Goal: Task Accomplishment & Management: Use online tool/utility

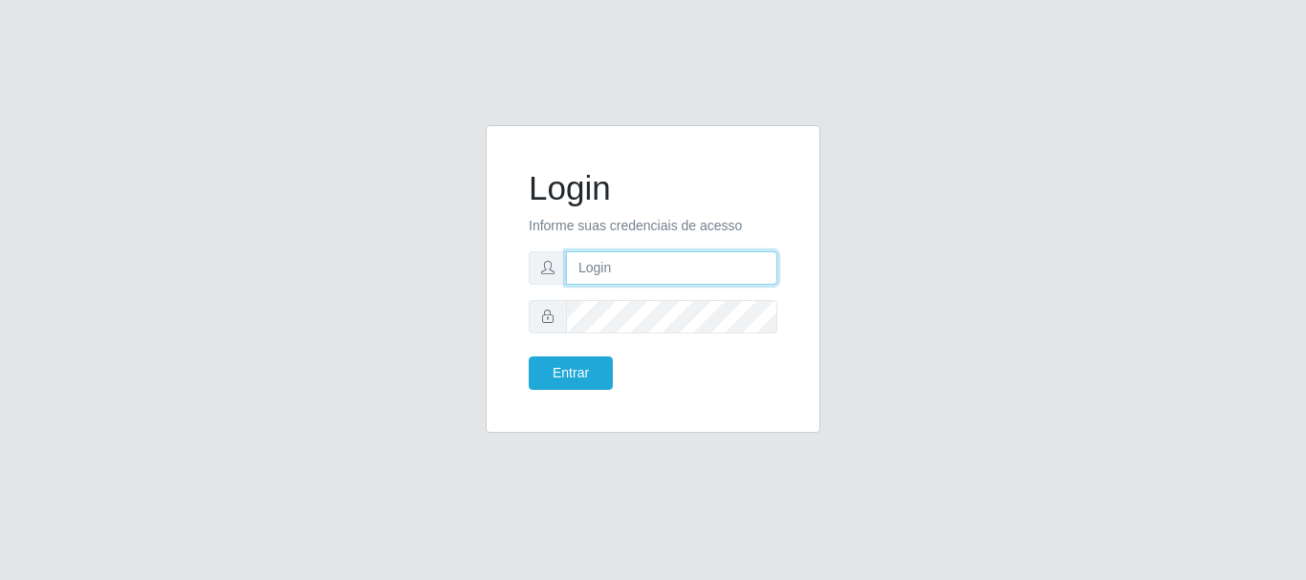
click at [639, 270] on input "text" at bounding box center [671, 267] width 211 height 33
type input "biatriz@comprebem"
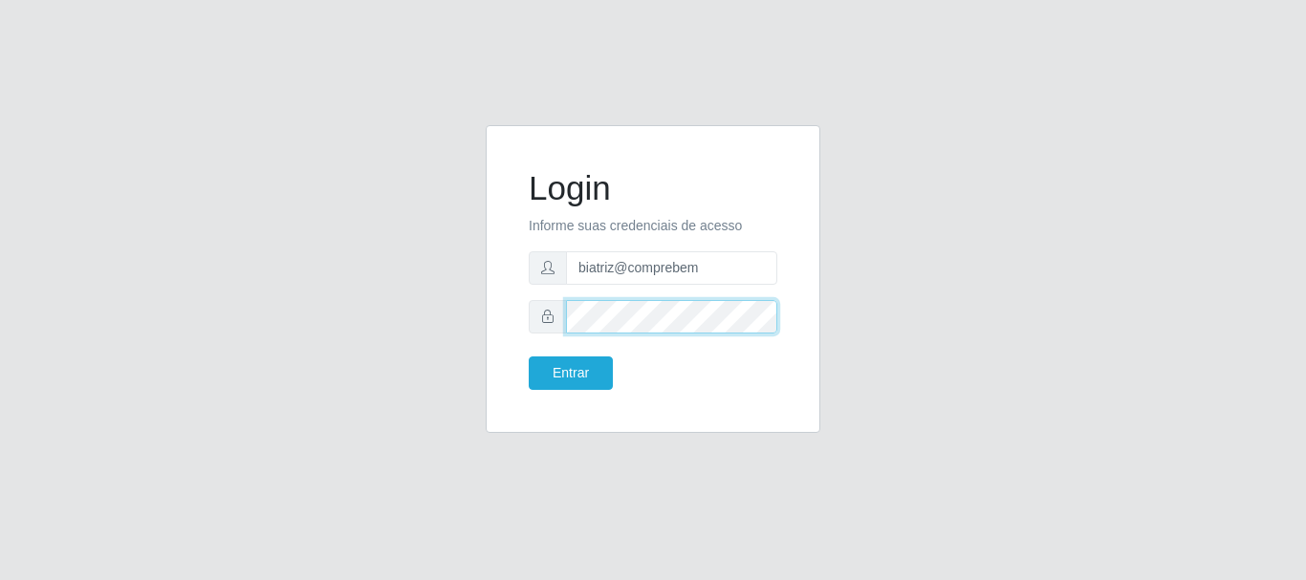
click at [529, 356] on button "Entrar" at bounding box center [571, 372] width 84 height 33
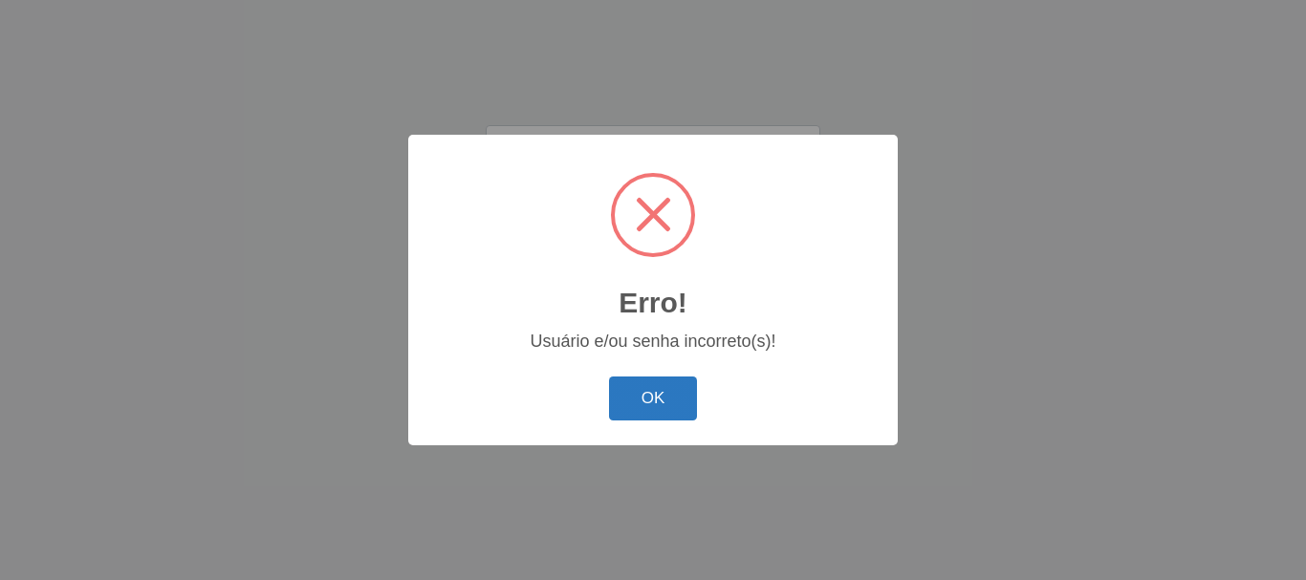
click at [685, 408] on button "OK" at bounding box center [653, 399] width 89 height 45
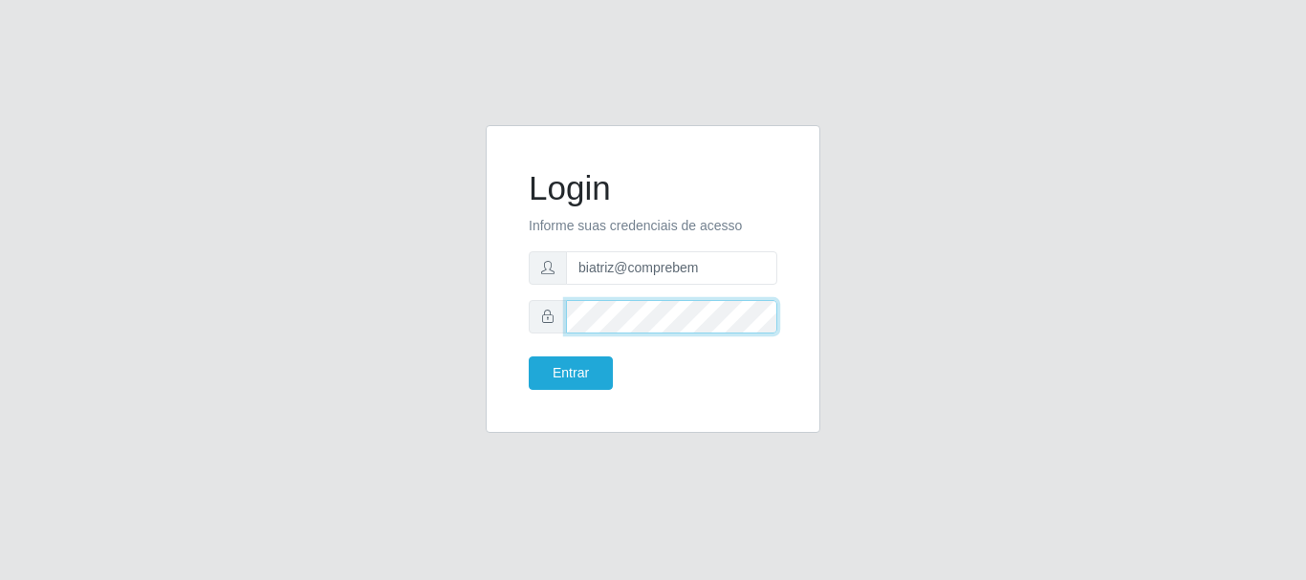
click at [533, 314] on div at bounding box center [653, 316] width 248 height 33
click at [529, 356] on button "Entrar" at bounding box center [571, 372] width 84 height 33
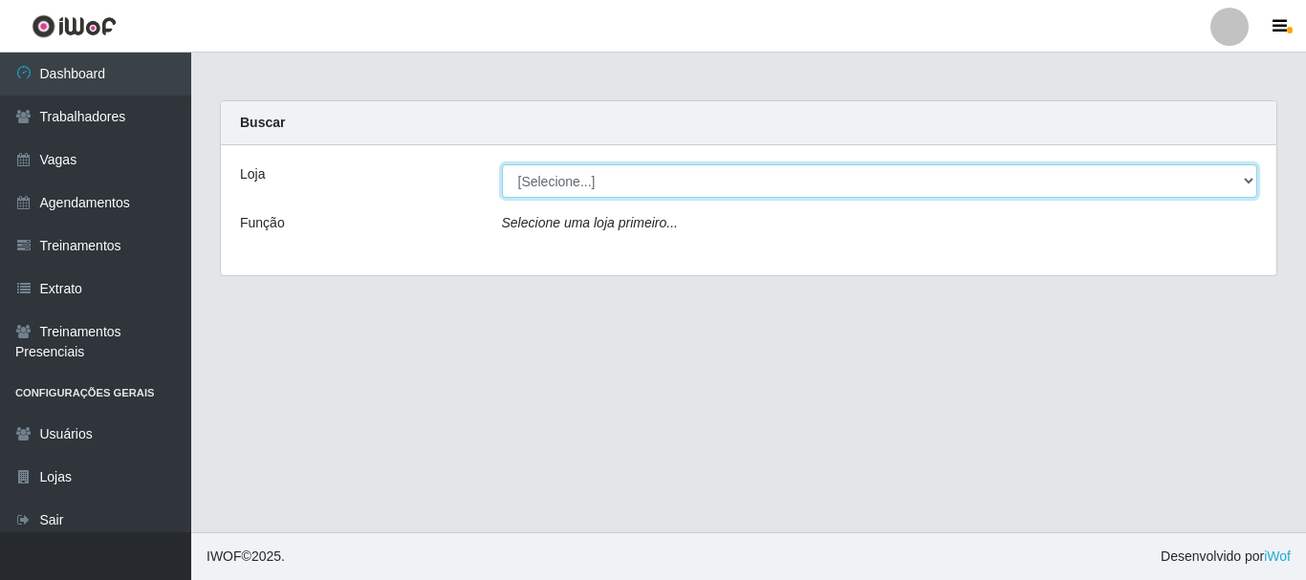
drag, startPoint x: 615, startPoint y: 173, endPoint x: 607, endPoint y: 193, distance: 21.5
click at [614, 175] on select "[Selecione...] Supermercado Compre Bem - Itabaiana" at bounding box center [880, 180] width 756 height 33
select select "264"
click at [502, 164] on select "[Selecione...] Supermercado Compre Bem - Itabaiana" at bounding box center [880, 180] width 756 height 33
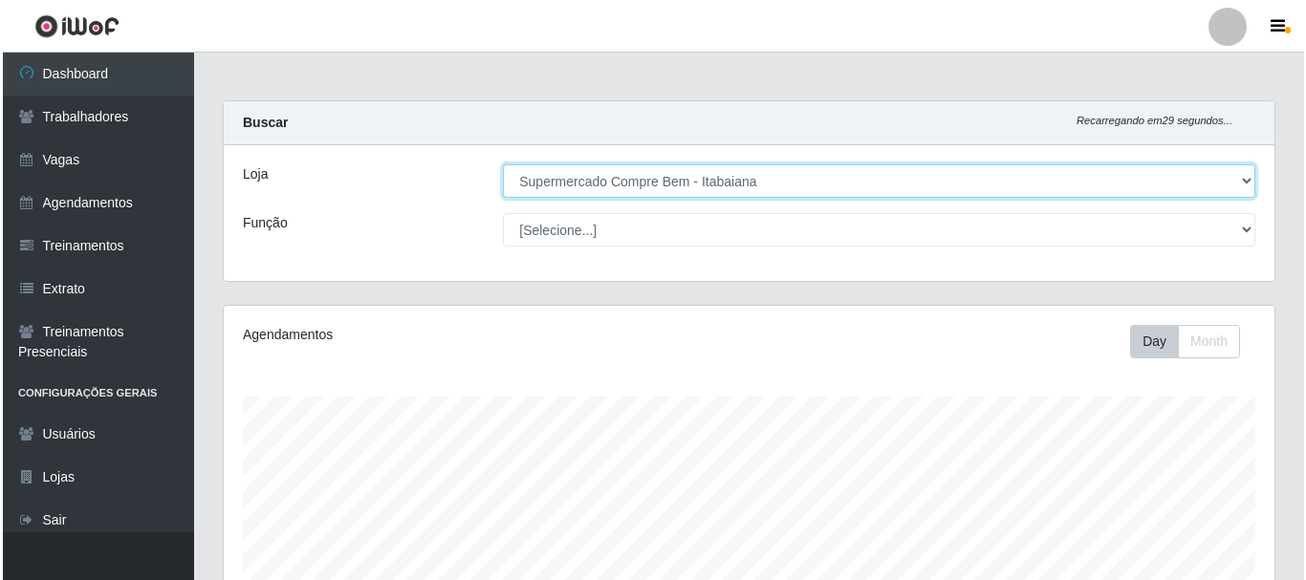
scroll to position [573, 0]
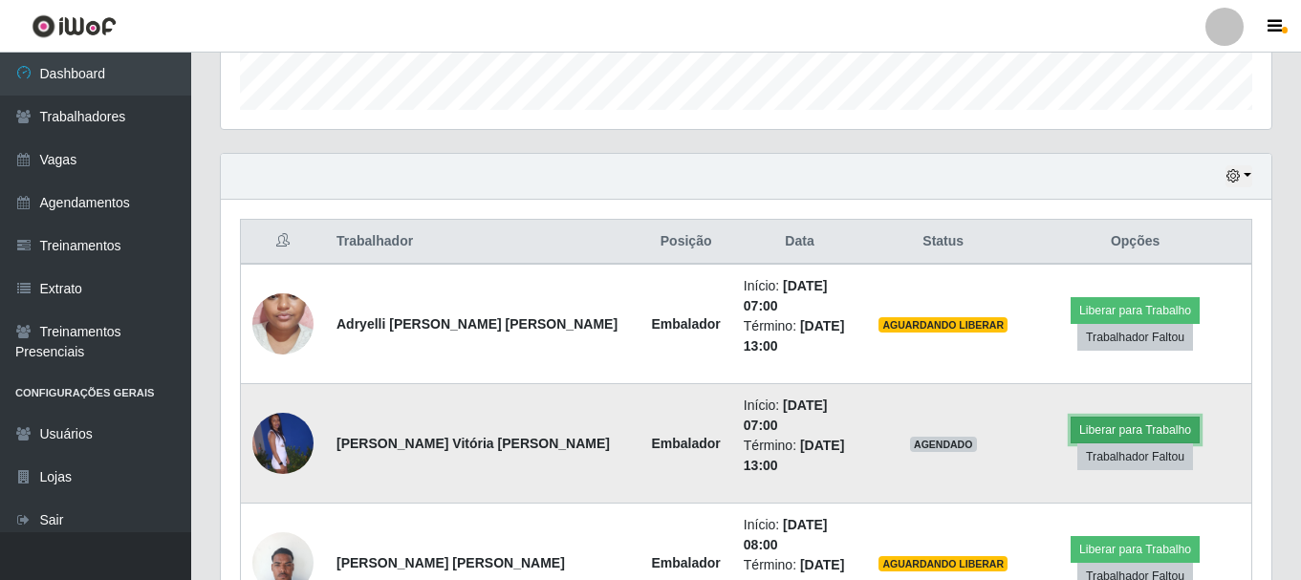
click at [1099, 417] on button "Liberar para Trabalho" at bounding box center [1134, 430] width 129 height 27
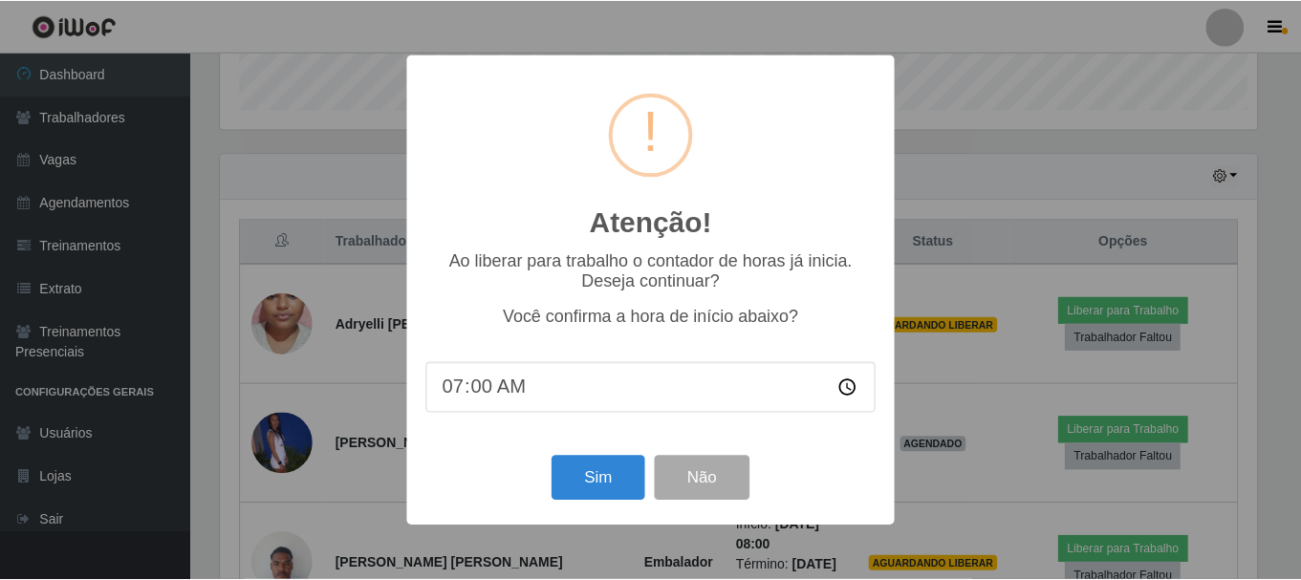
scroll to position [397, 1041]
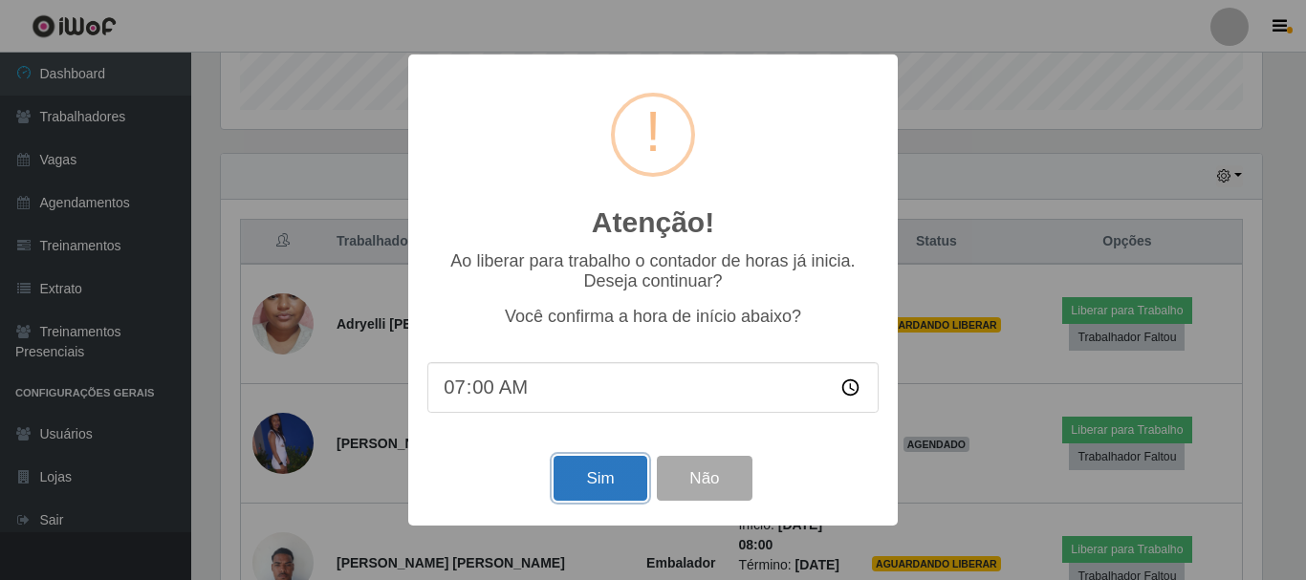
click at [591, 475] on button "Sim" at bounding box center [599, 478] width 93 height 45
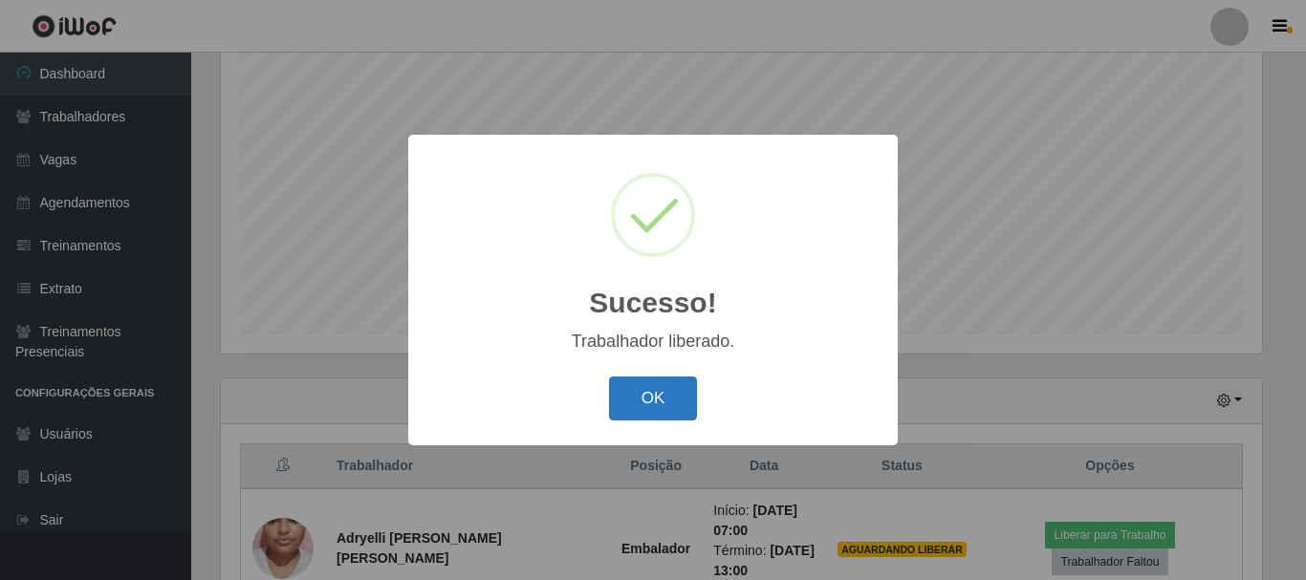
drag, startPoint x: 652, startPoint y: 393, endPoint x: 848, endPoint y: 439, distance: 201.2
click at [652, 395] on button "OK" at bounding box center [653, 399] width 89 height 45
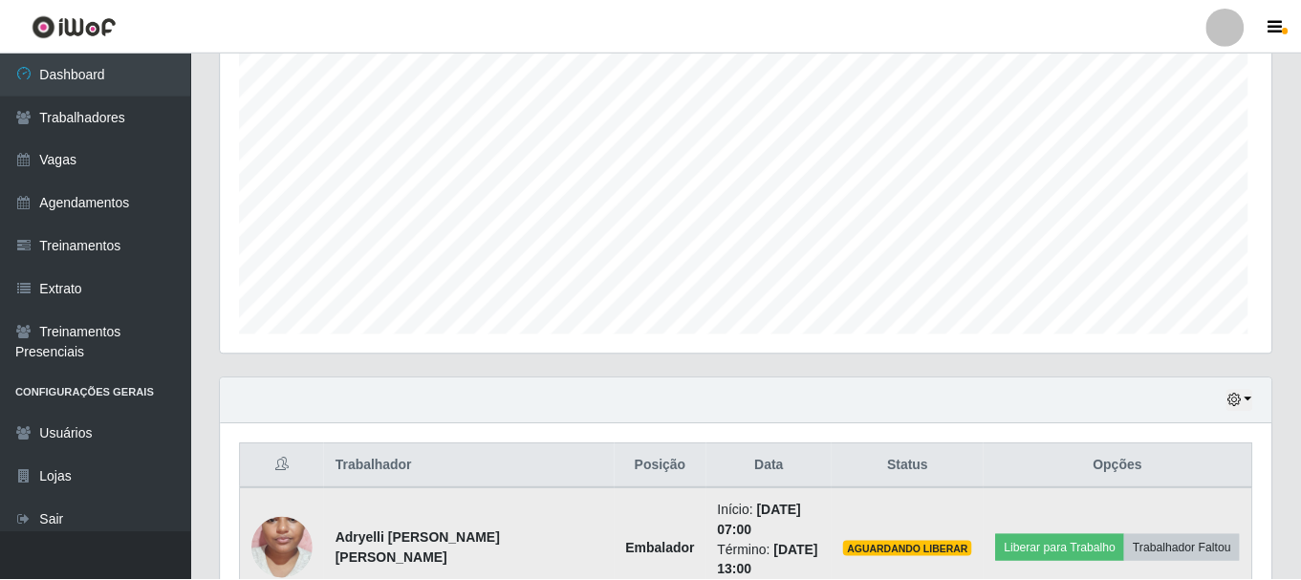
scroll to position [397, 1050]
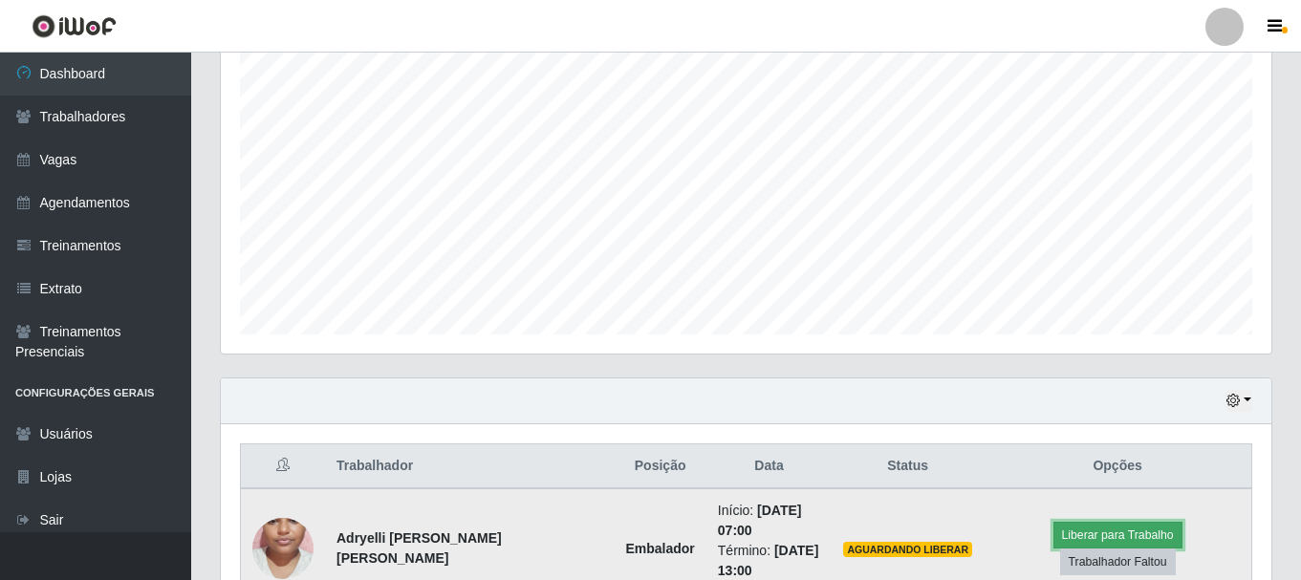
click at [1069, 549] on button "Liberar para Trabalho" at bounding box center [1117, 535] width 129 height 27
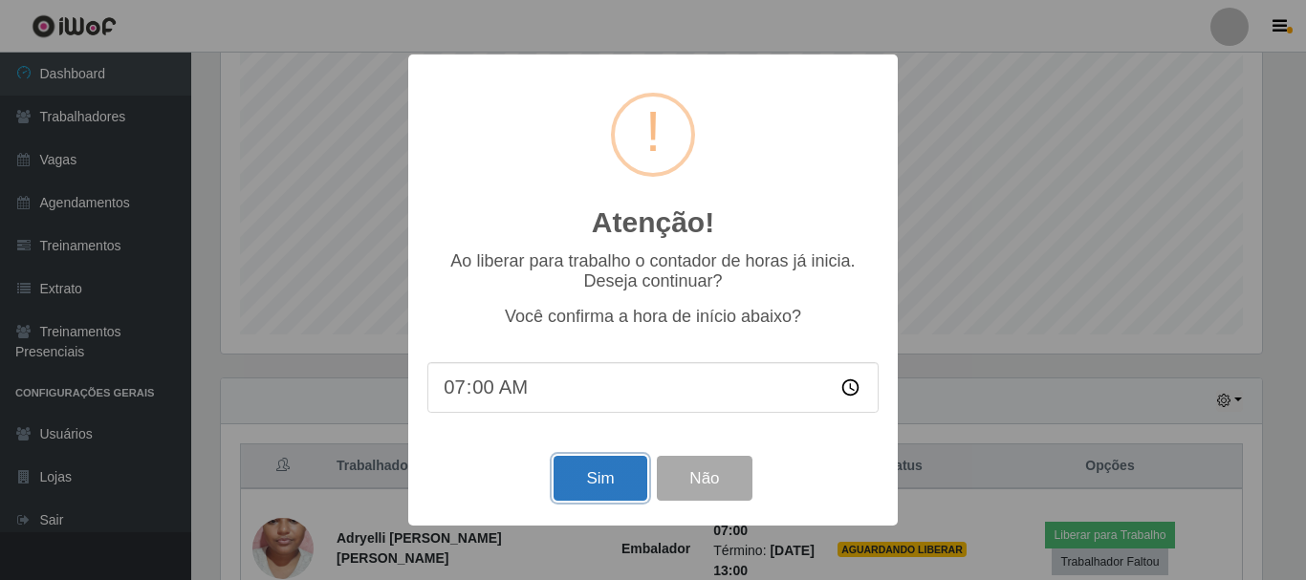
click at [584, 478] on button "Sim" at bounding box center [599, 478] width 93 height 45
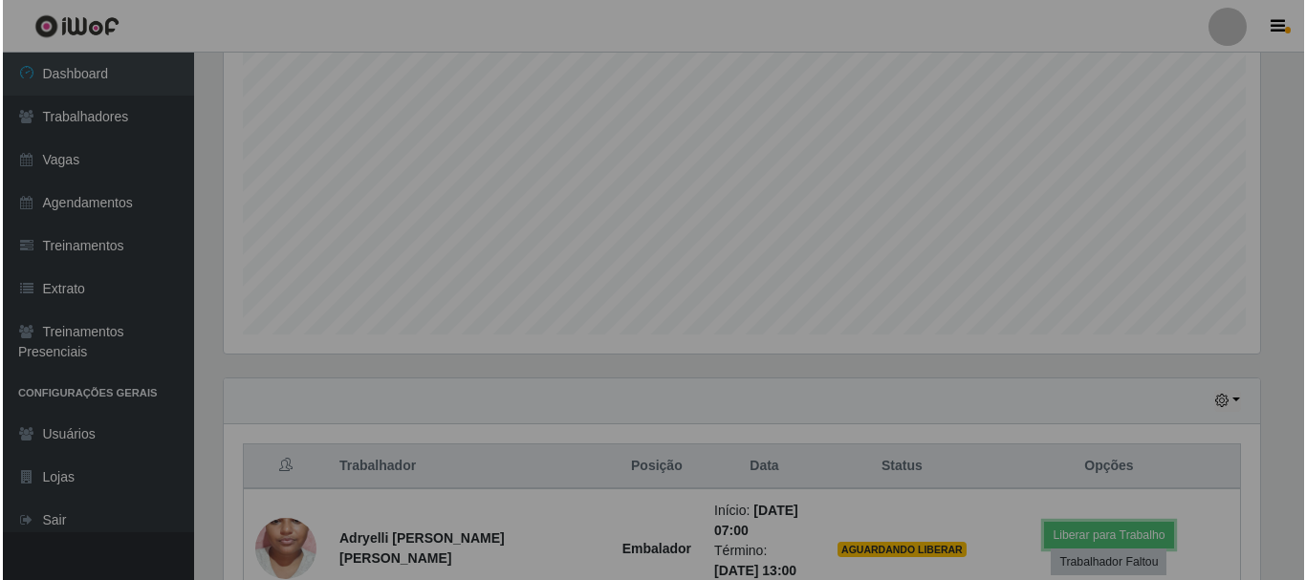
scroll to position [397, 1050]
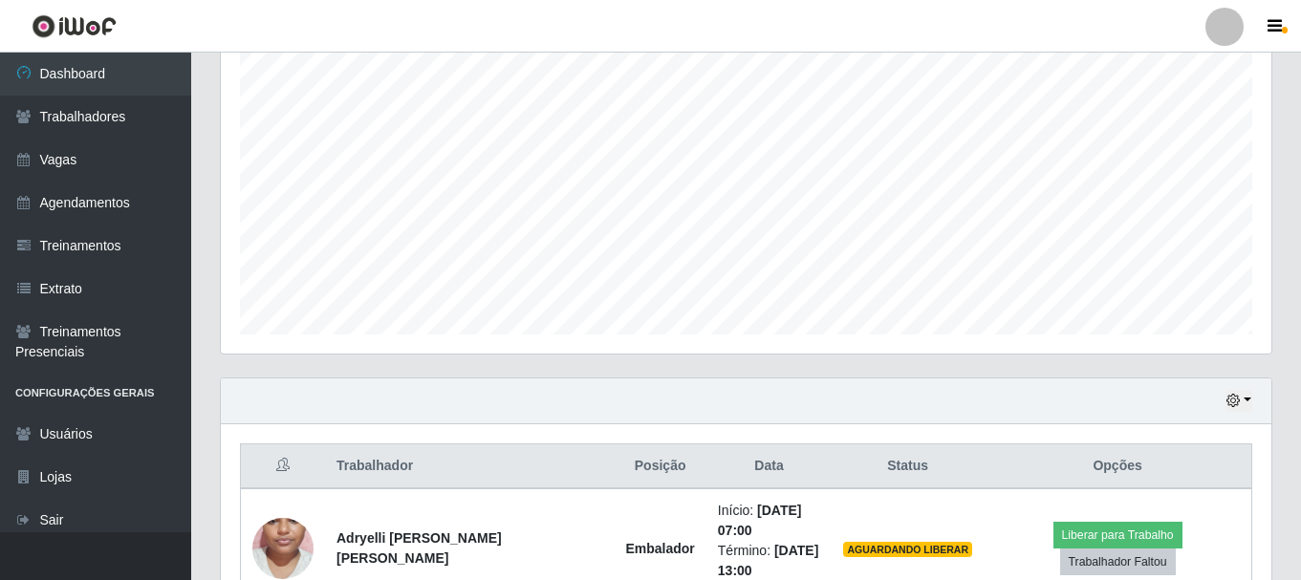
click at [694, 389] on div "Hoje 1 dia 3 [PERSON_NAME] 1 Semana Não encerrados" at bounding box center [746, 401] width 1050 height 46
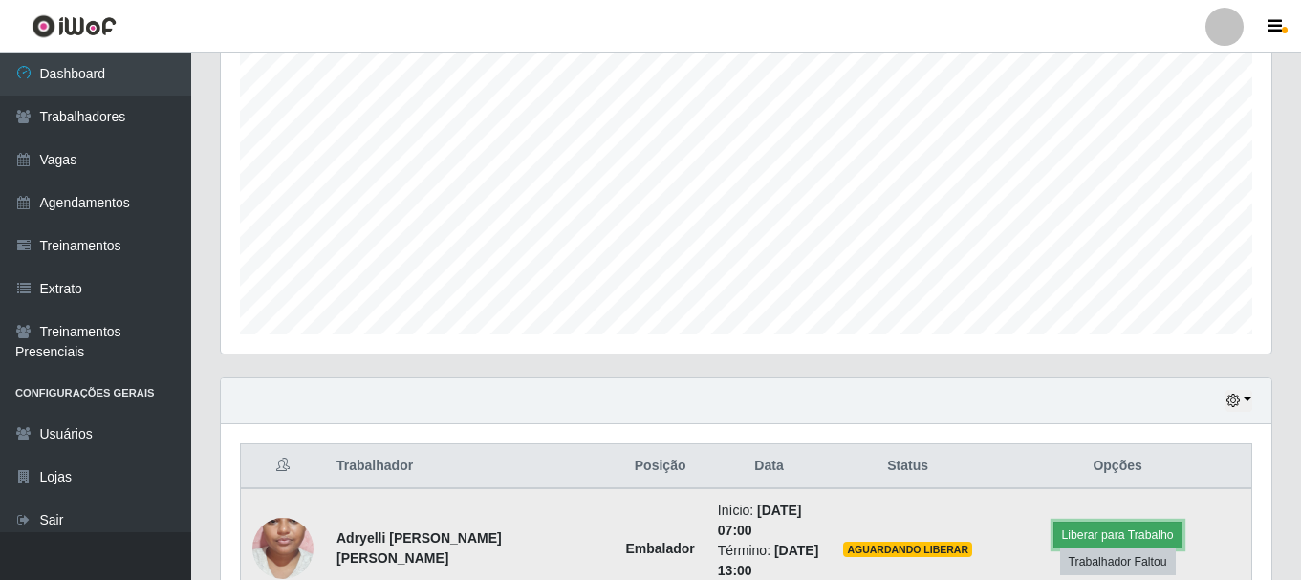
click at [1053, 549] on button "Liberar para Trabalho" at bounding box center [1117, 535] width 129 height 27
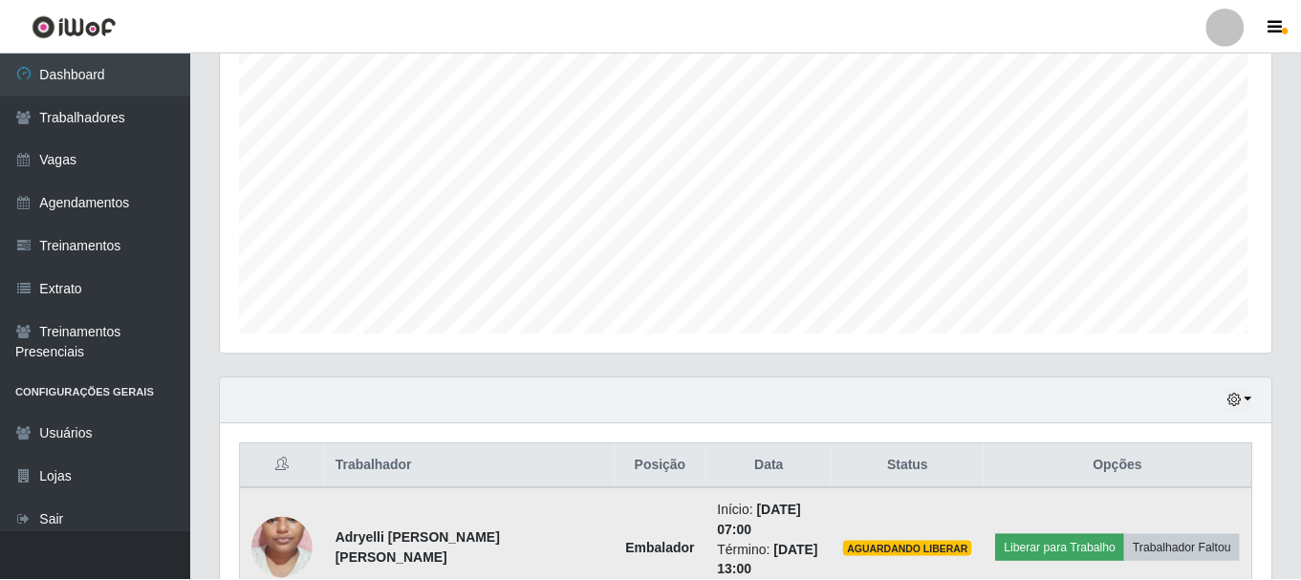
scroll to position [397, 1041]
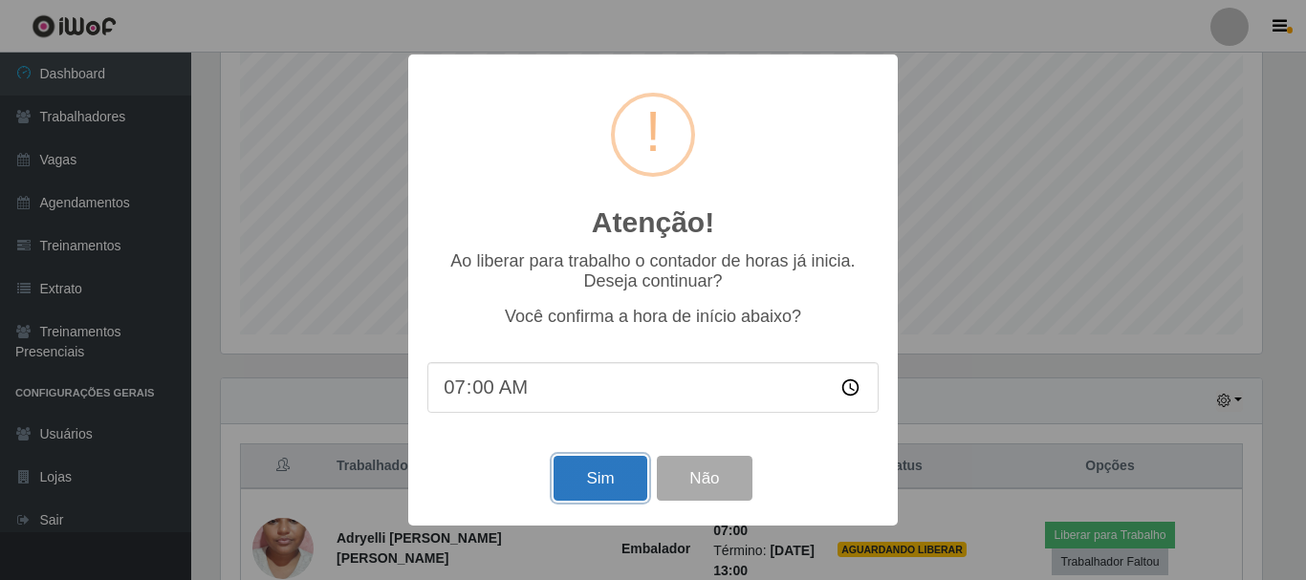
click at [637, 463] on button "Sim" at bounding box center [599, 478] width 93 height 45
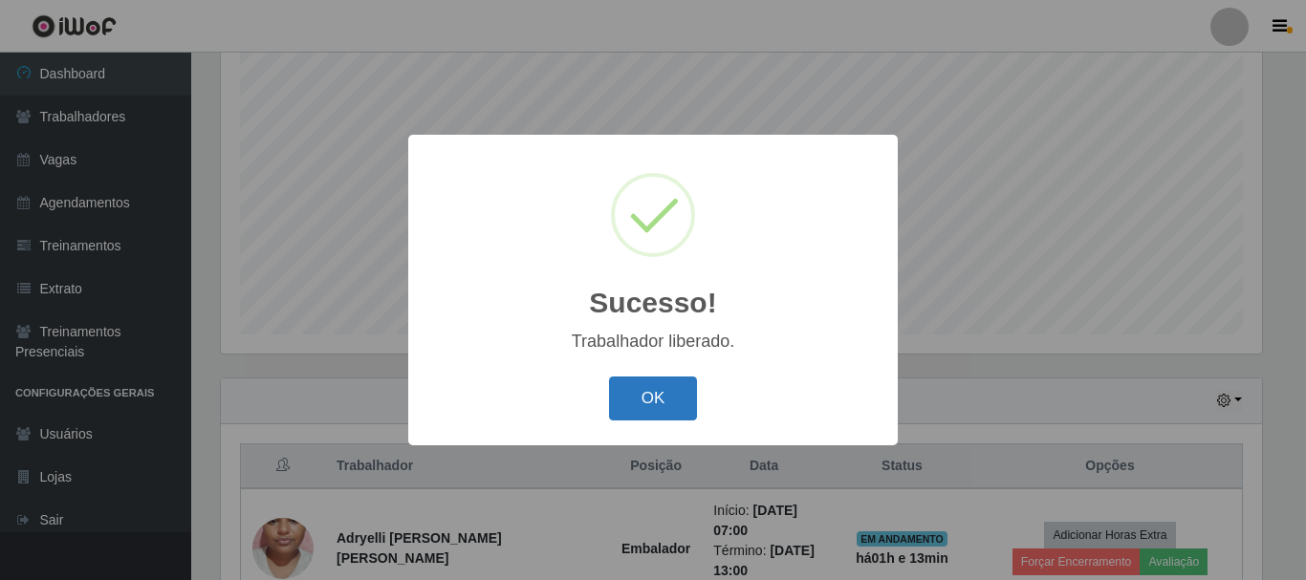
click at [683, 397] on button "OK" at bounding box center [653, 399] width 89 height 45
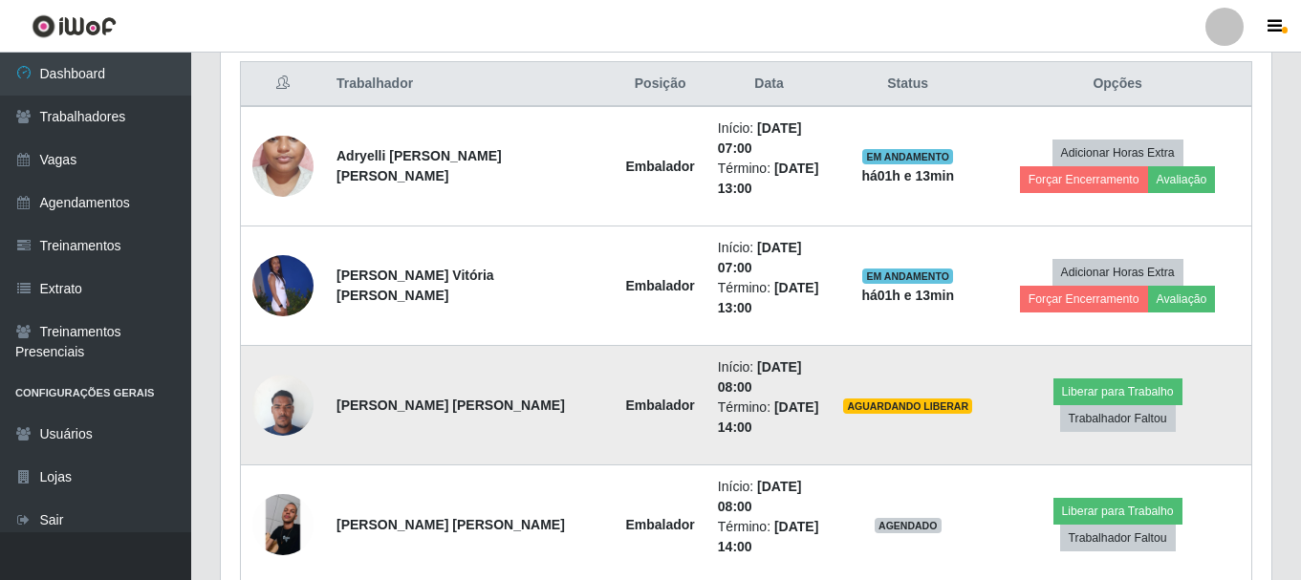
scroll to position [922, 0]
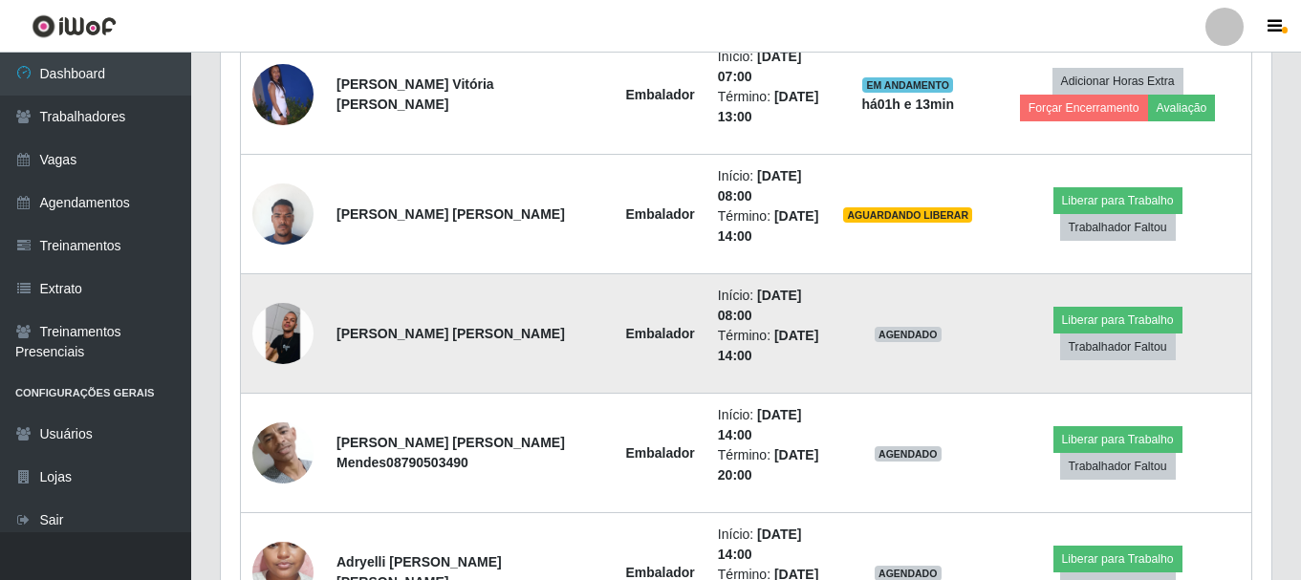
click at [290, 321] on img at bounding box center [282, 333] width 61 height 61
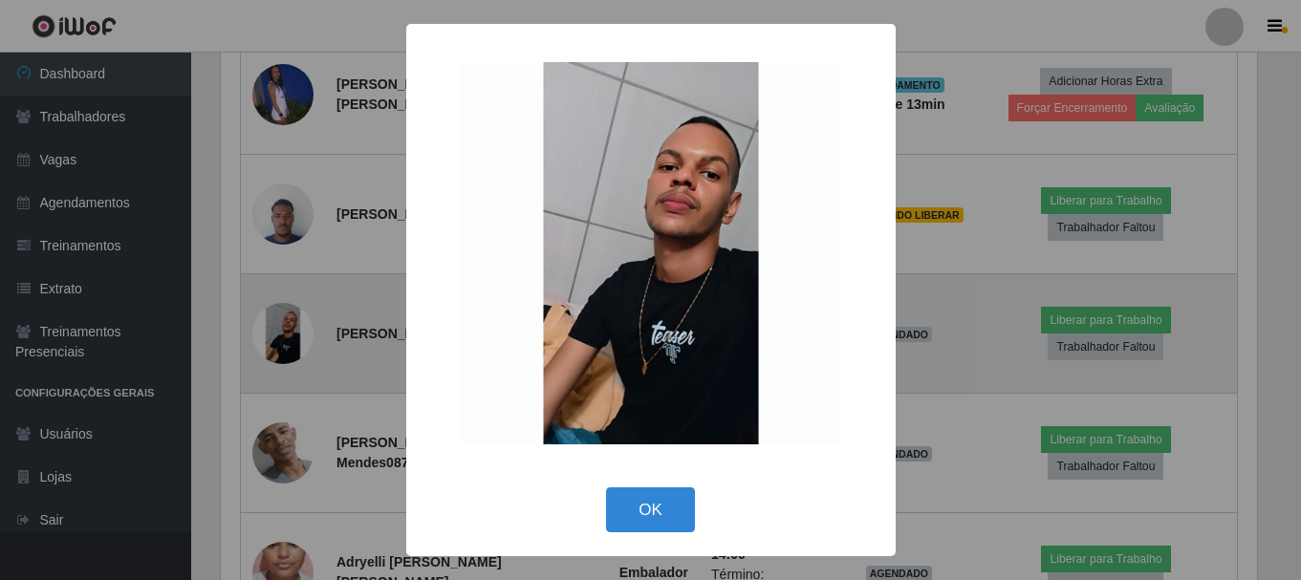
scroll to position [397, 1041]
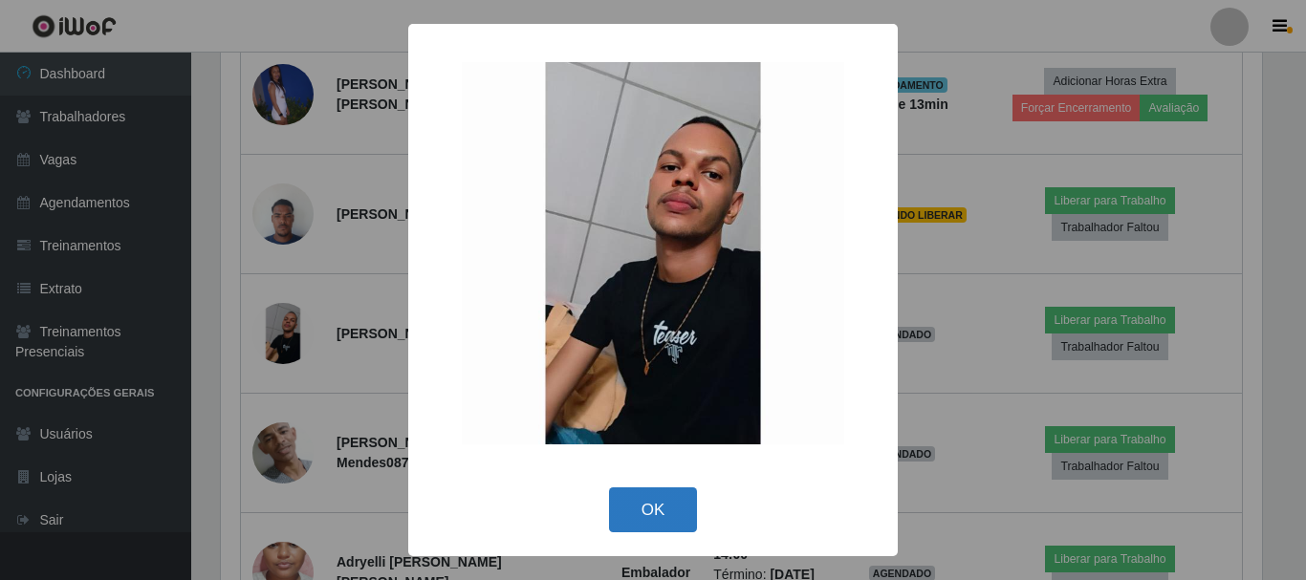
click at [643, 531] on button "OK" at bounding box center [653, 509] width 89 height 45
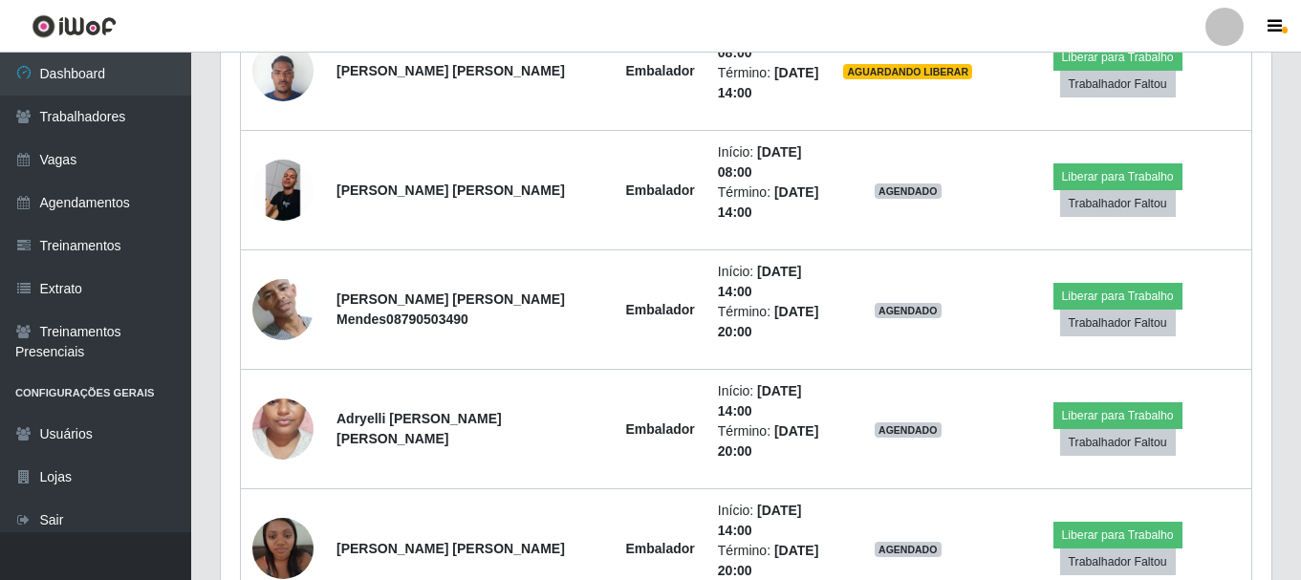
scroll to position [0, 0]
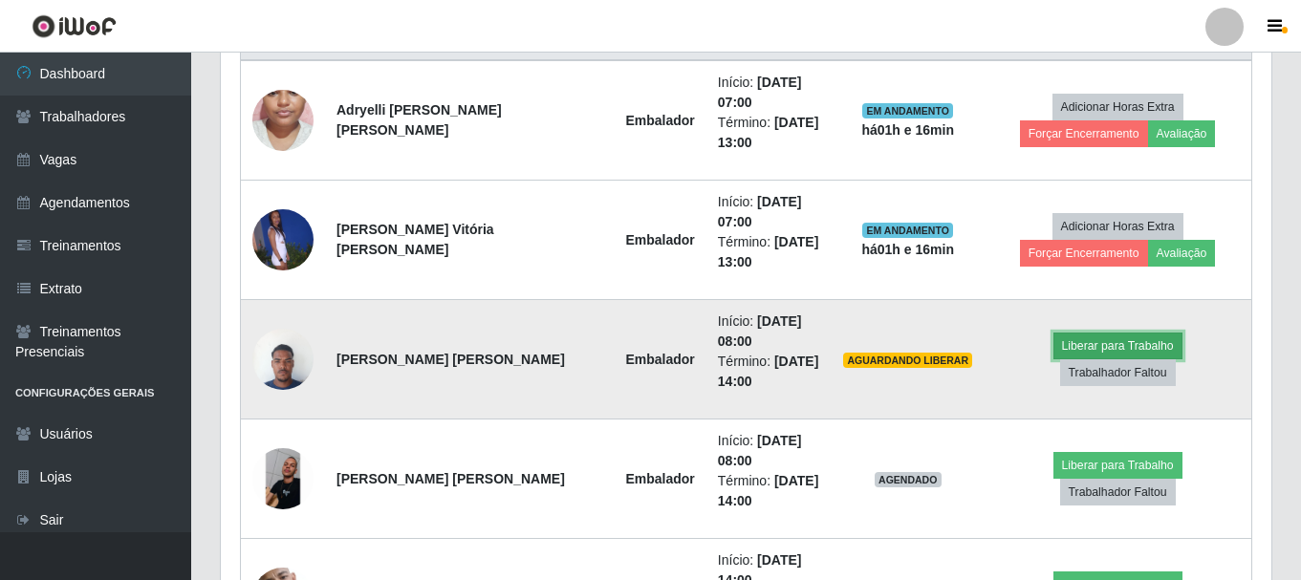
click at [1053, 358] on button "Liberar para Trabalho" at bounding box center [1117, 346] width 129 height 27
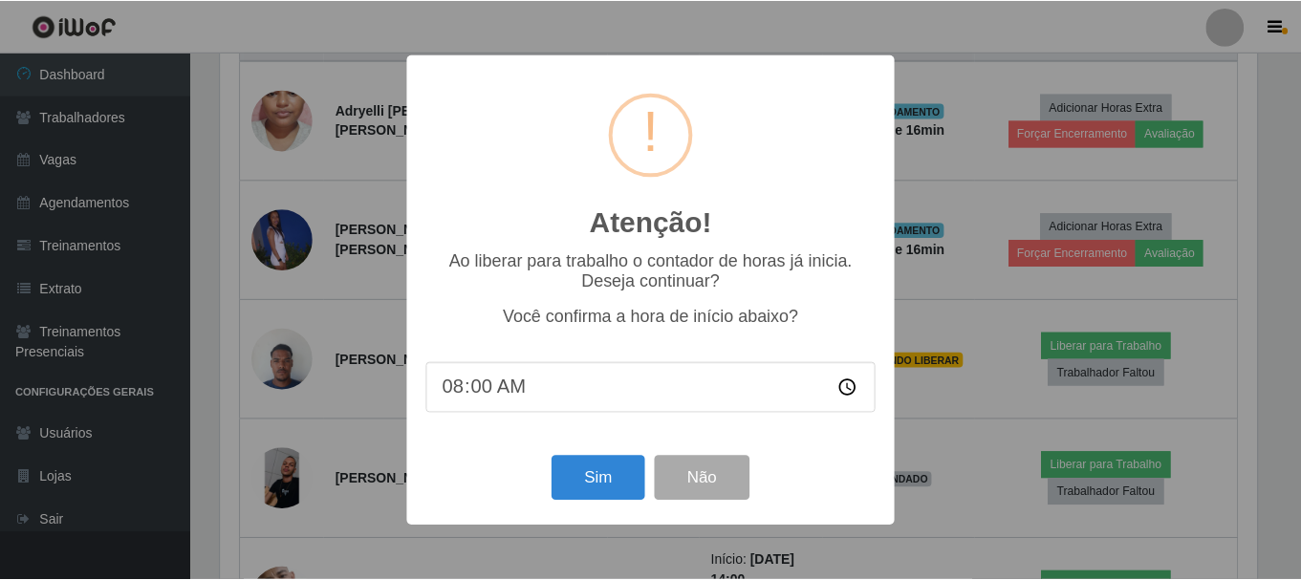
scroll to position [397, 1041]
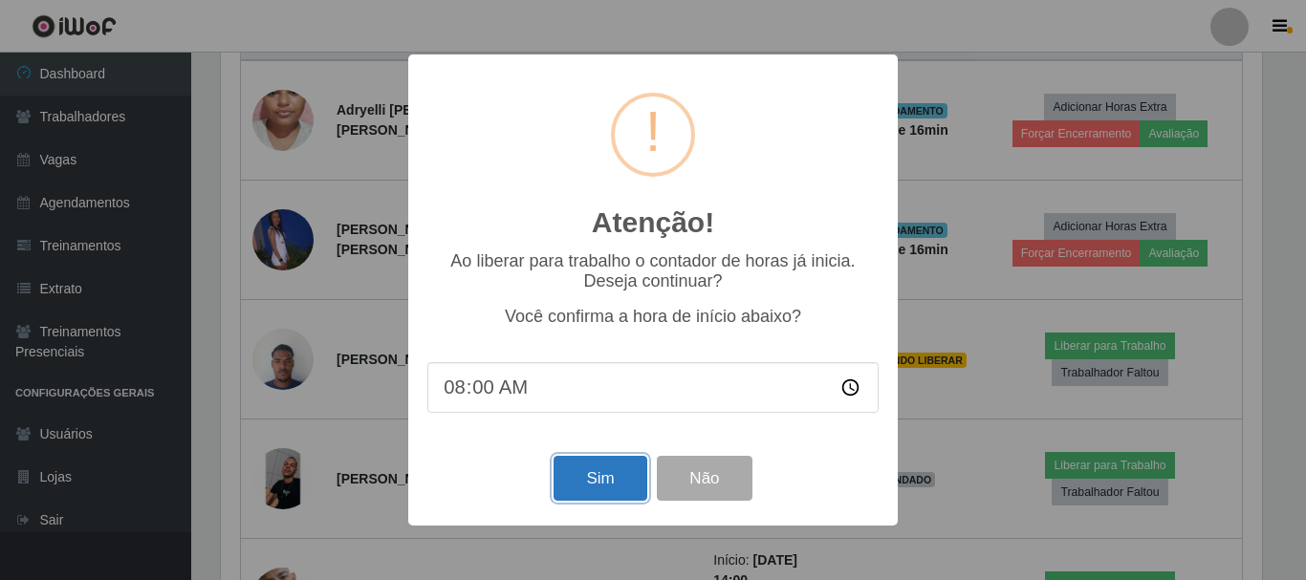
click at [613, 484] on button "Sim" at bounding box center [599, 478] width 93 height 45
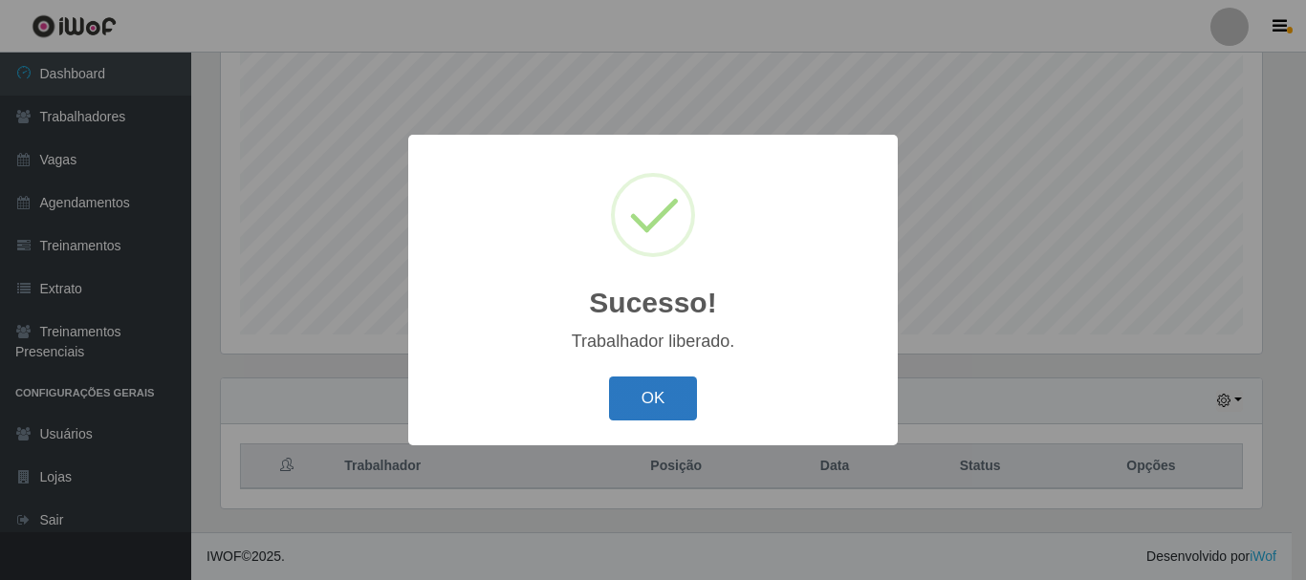
click at [677, 409] on button "OK" at bounding box center [653, 399] width 89 height 45
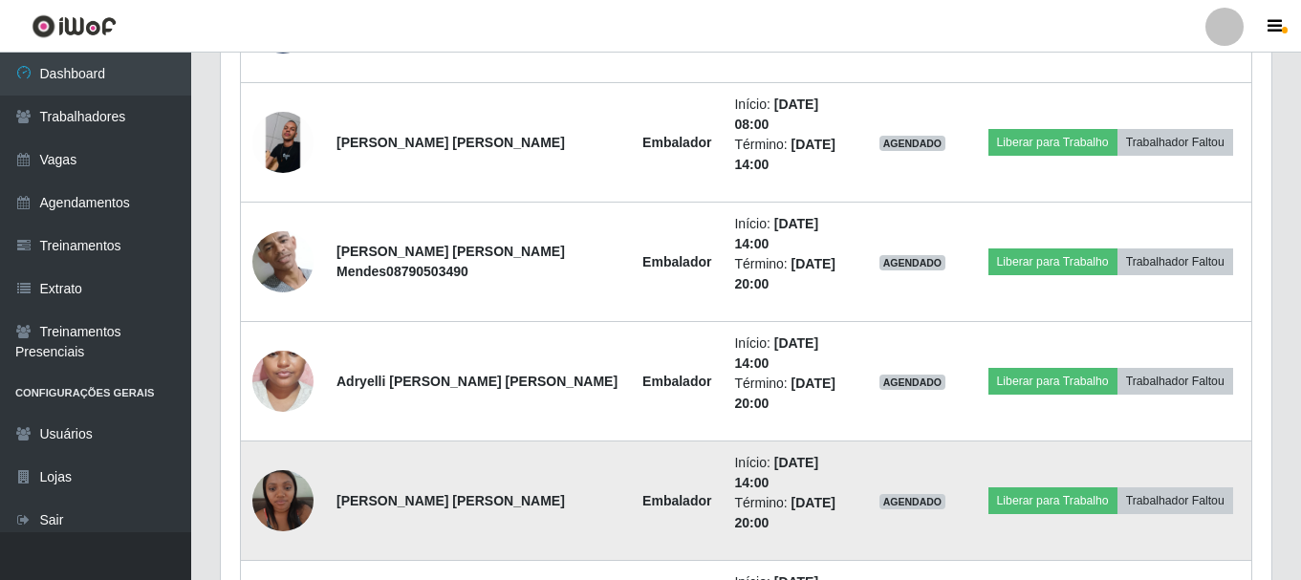
scroll to position [922, 0]
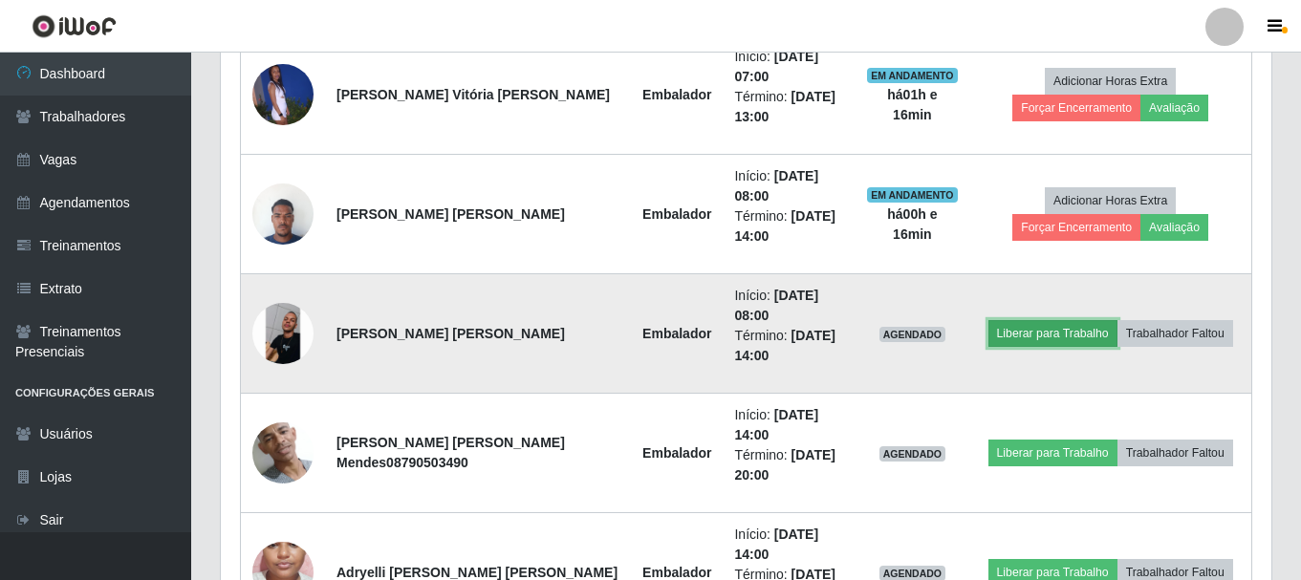
click at [1037, 335] on button "Liberar para Trabalho" at bounding box center [1052, 333] width 129 height 27
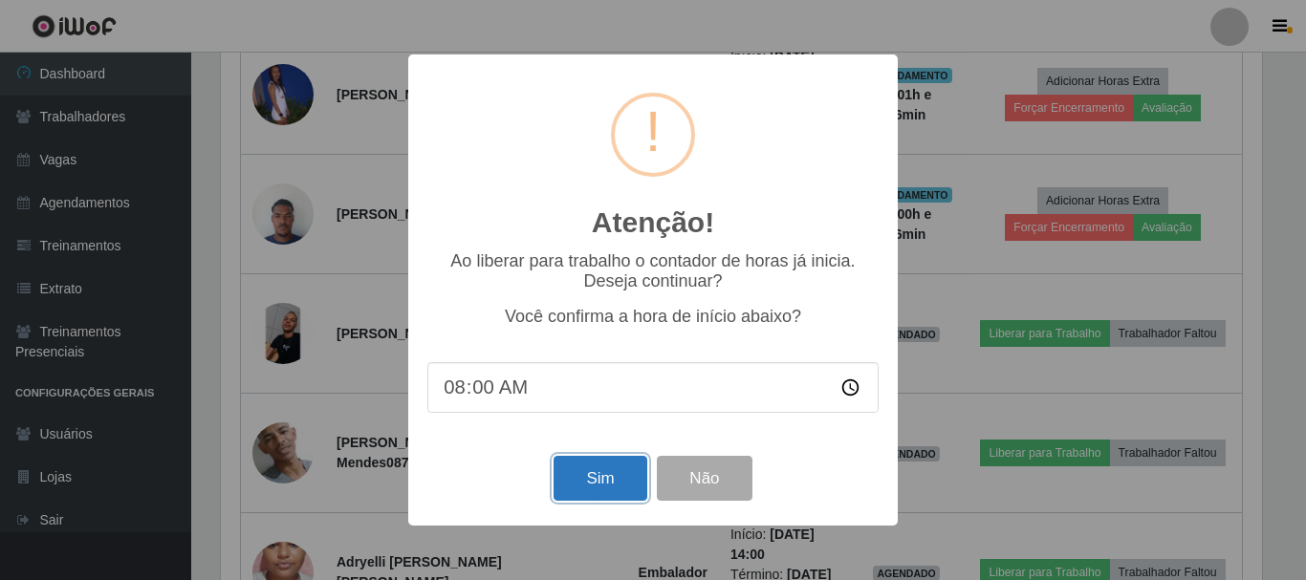
click at [565, 481] on button "Sim" at bounding box center [599, 478] width 93 height 45
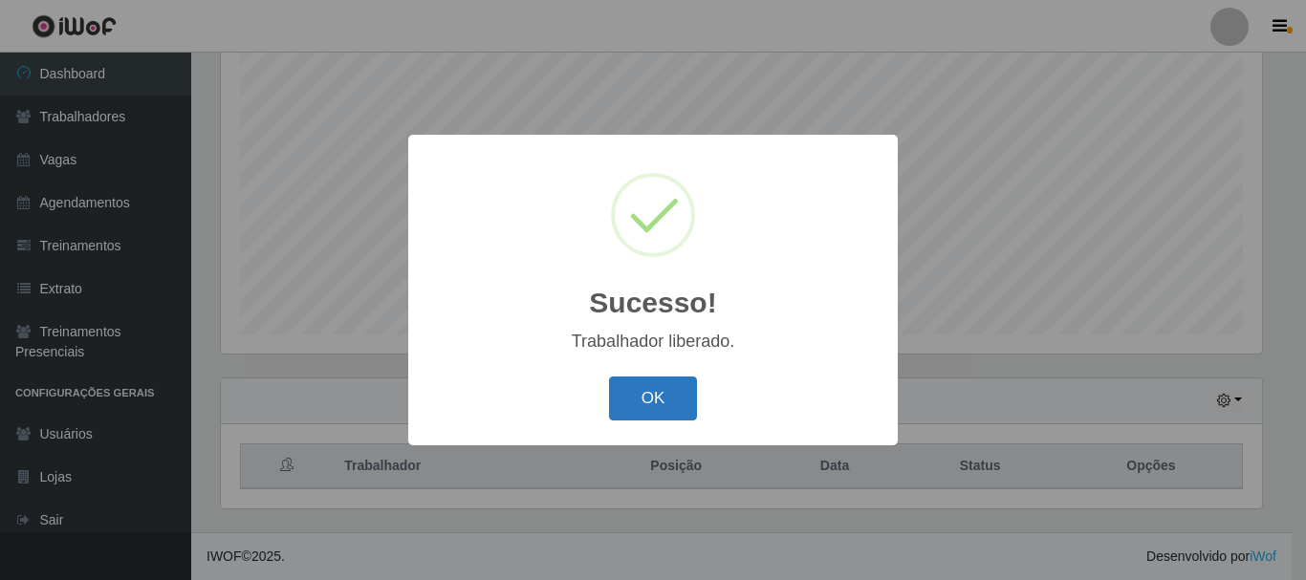
drag, startPoint x: 675, startPoint y: 385, endPoint x: 1259, endPoint y: 404, distance: 584.3
click at [676, 384] on button "OK" at bounding box center [653, 399] width 89 height 45
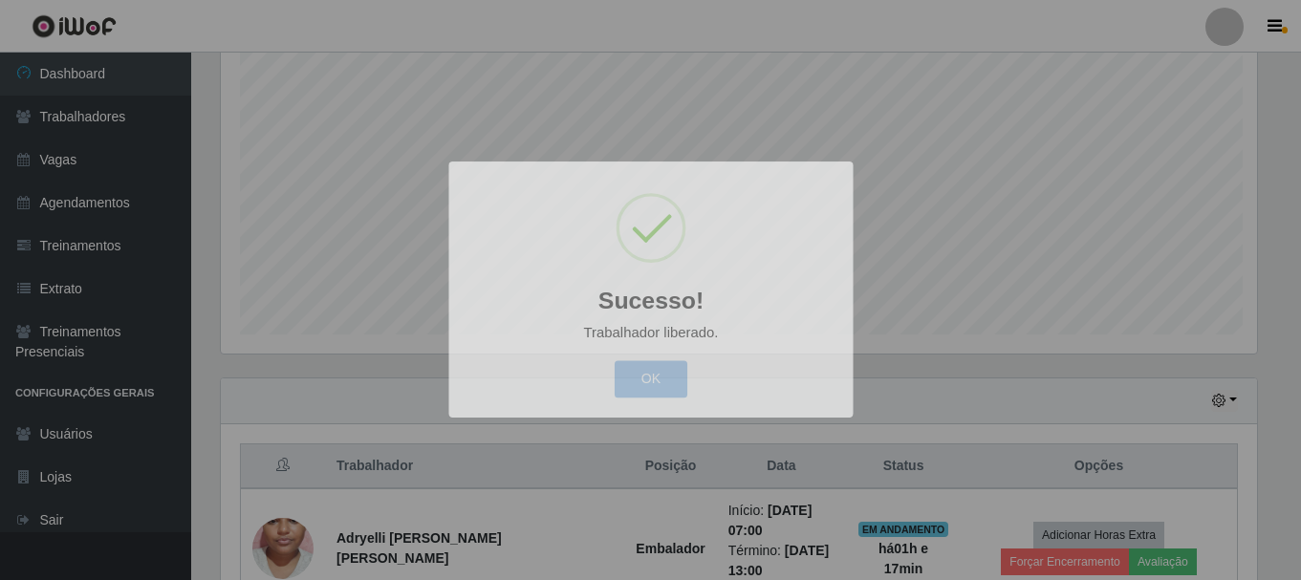
scroll to position [397, 1050]
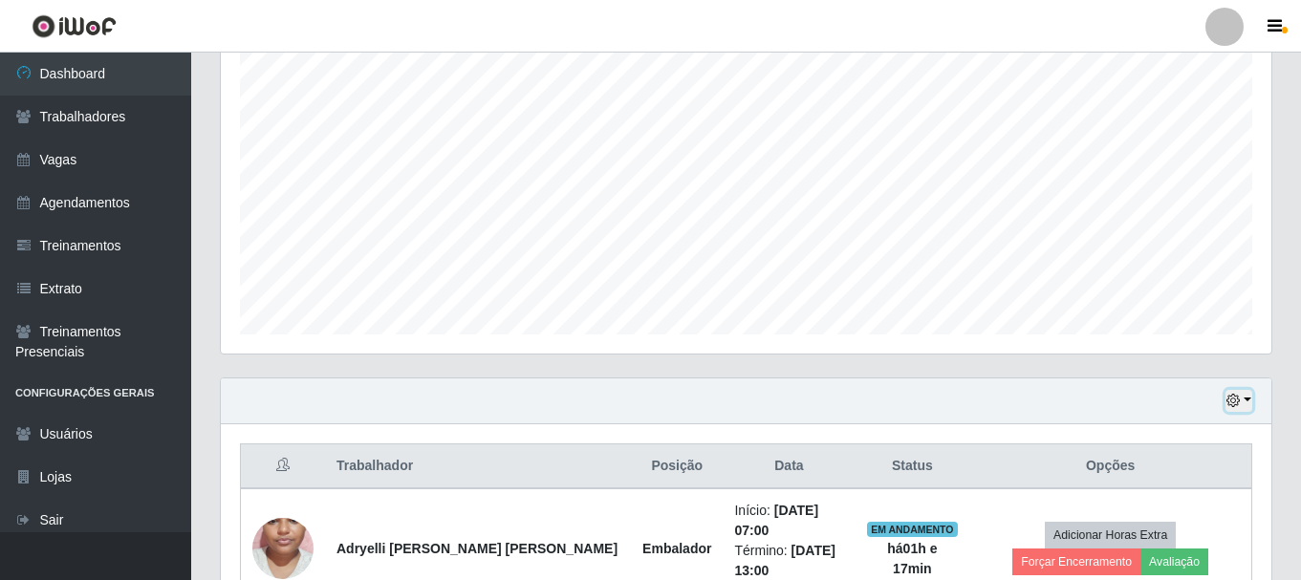
drag, startPoint x: 1241, startPoint y: 389, endPoint x: 1241, endPoint y: 405, distance: 16.2
click at [1241, 390] on button "button" at bounding box center [1238, 401] width 27 height 22
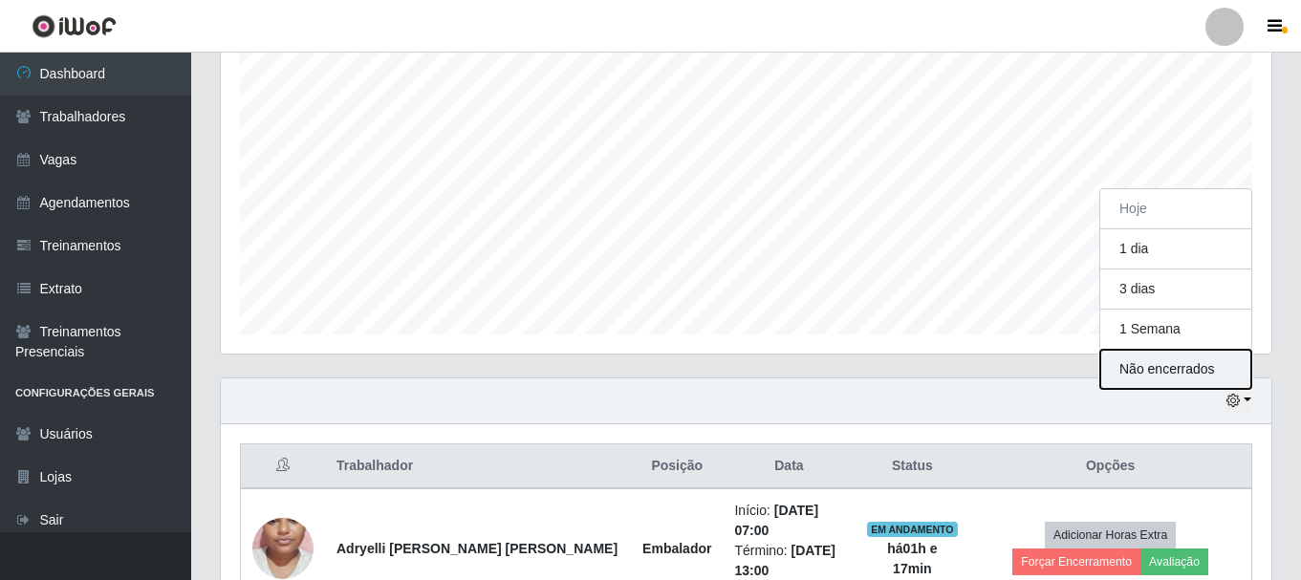
click at [1224, 379] on button "Não encerrados" at bounding box center [1175, 369] width 151 height 39
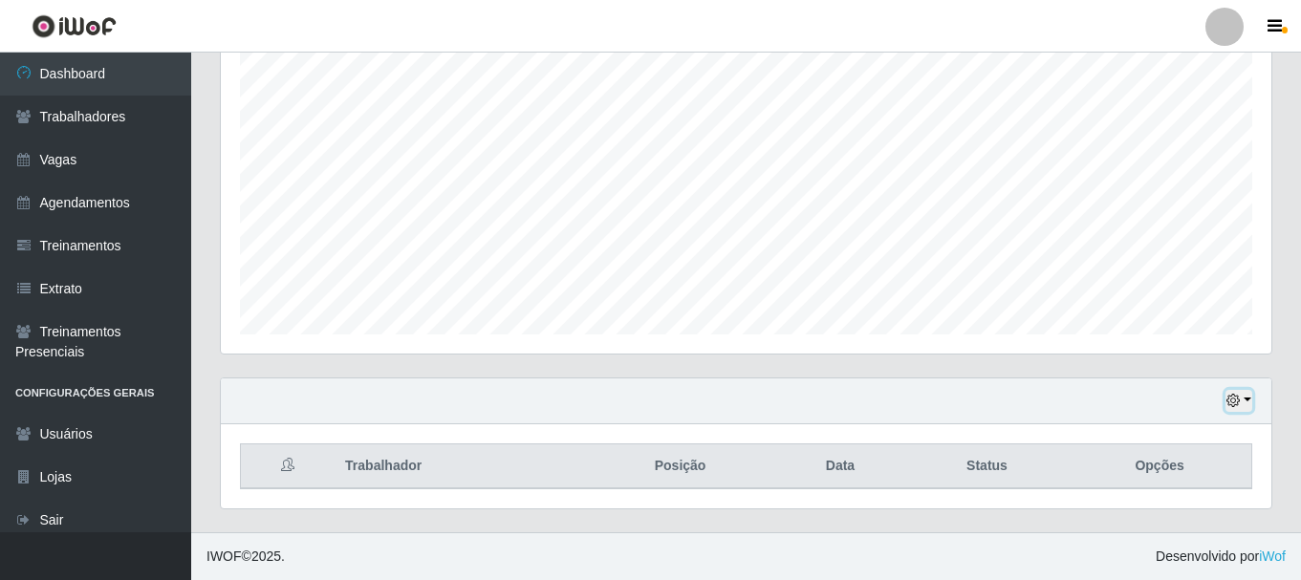
click at [1244, 407] on button "button" at bounding box center [1238, 401] width 27 height 22
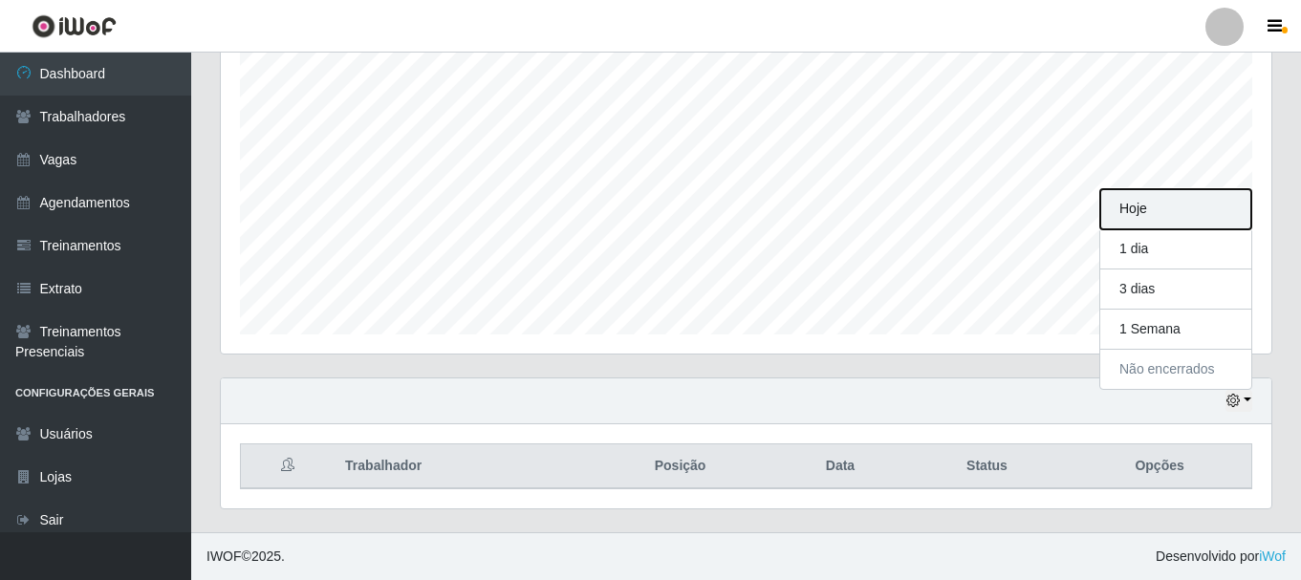
click at [1160, 222] on button "Hoje" at bounding box center [1175, 209] width 151 height 40
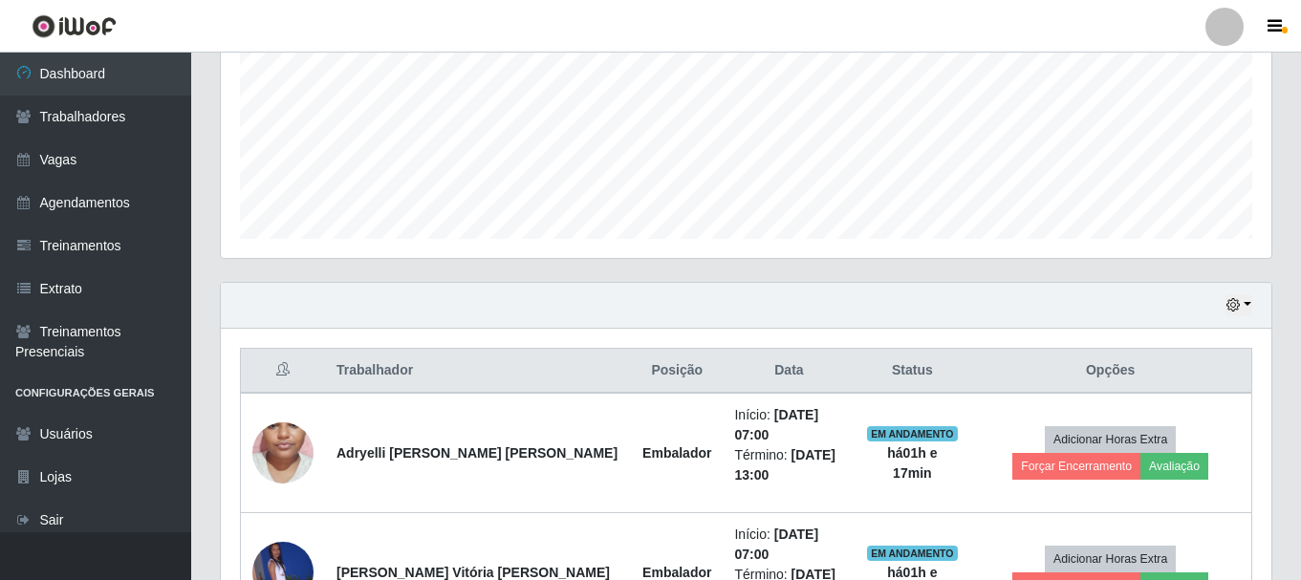
scroll to position [0, 0]
